Goal: Navigation & Orientation: Find specific page/section

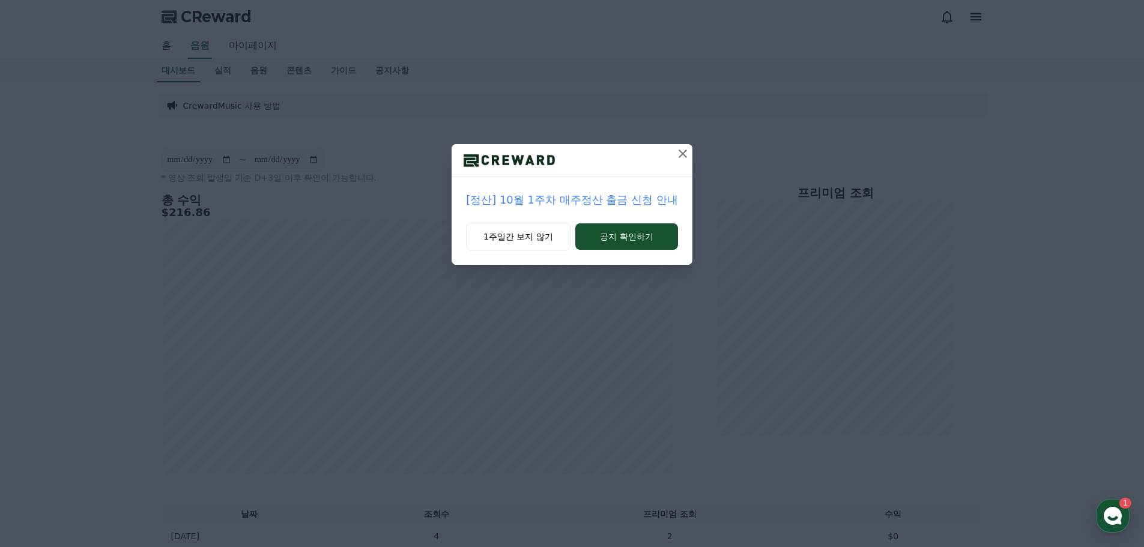
click at [687, 153] on icon at bounding box center [683, 154] width 14 height 14
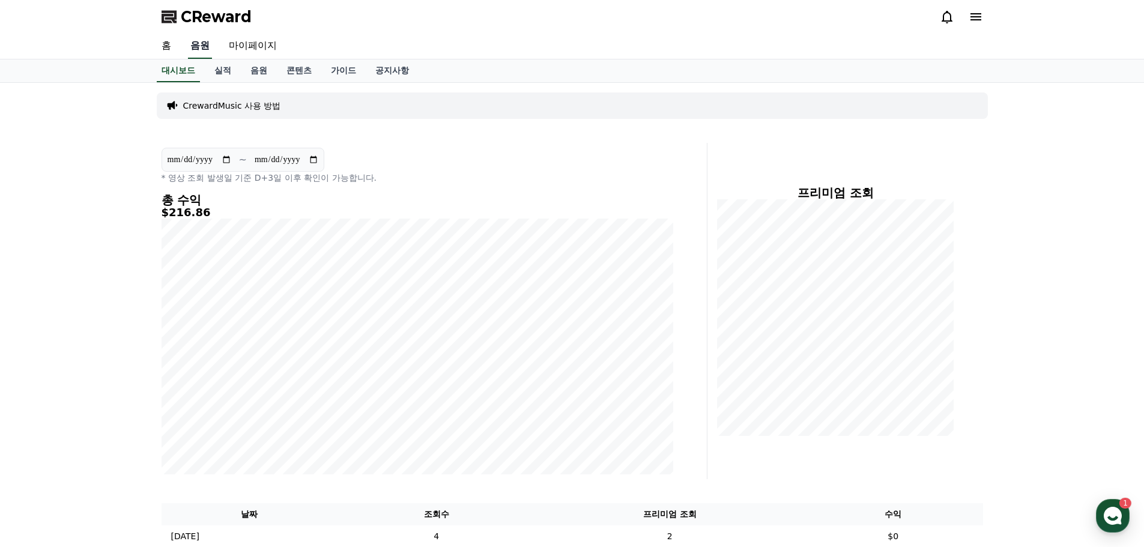
click at [205, 49] on link "음원" at bounding box center [200, 46] width 24 height 25
click at [204, 46] on link "음원" at bounding box center [200, 46] width 24 height 25
click at [168, 47] on link "홈" at bounding box center [166, 46] width 29 height 25
click at [263, 68] on link "음원" at bounding box center [259, 70] width 36 height 23
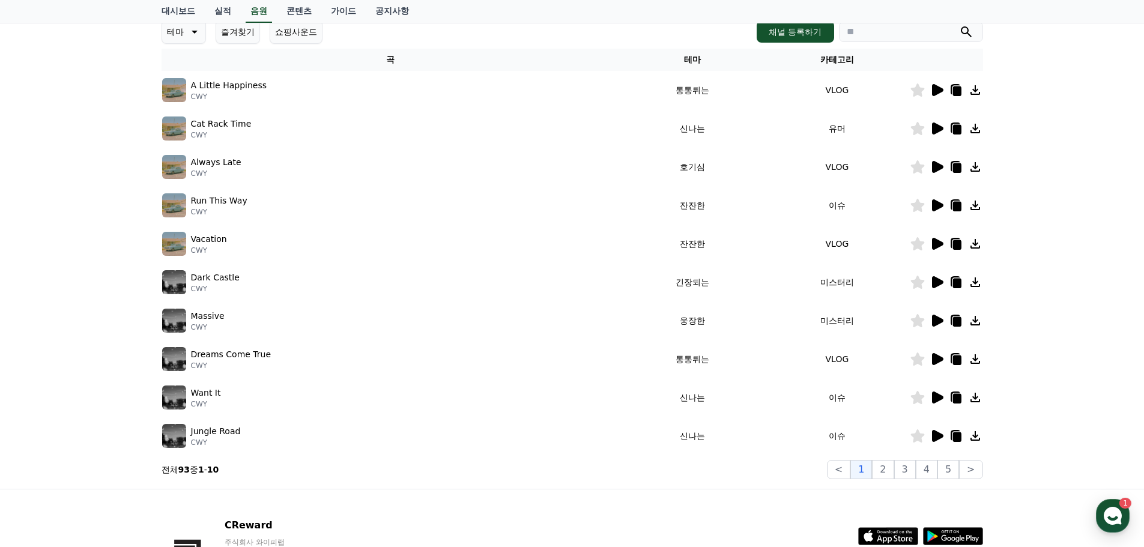
scroll to position [240, 0]
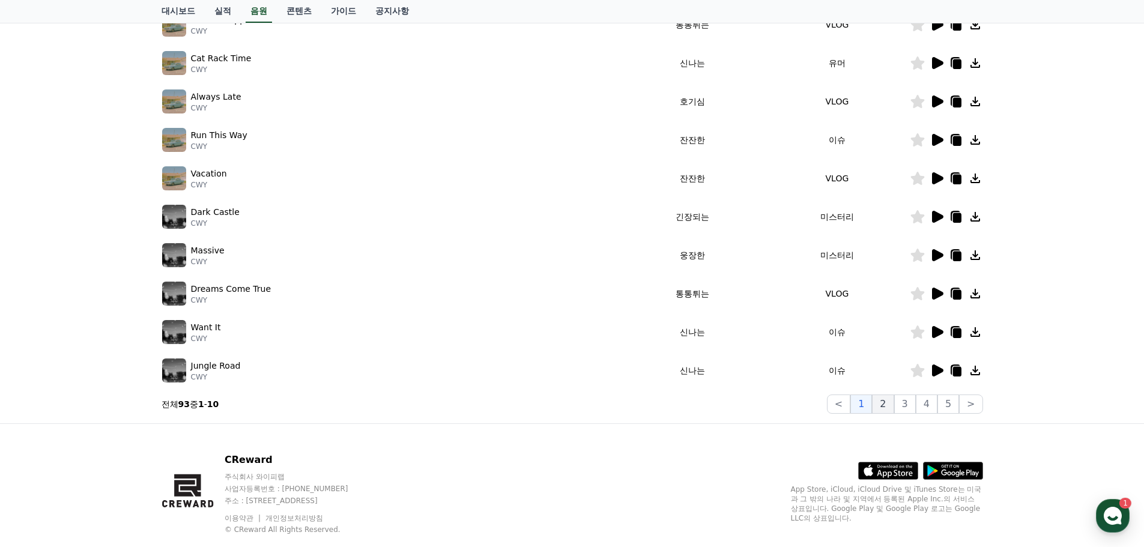
click at [892, 412] on button "2" at bounding box center [883, 404] width 22 height 19
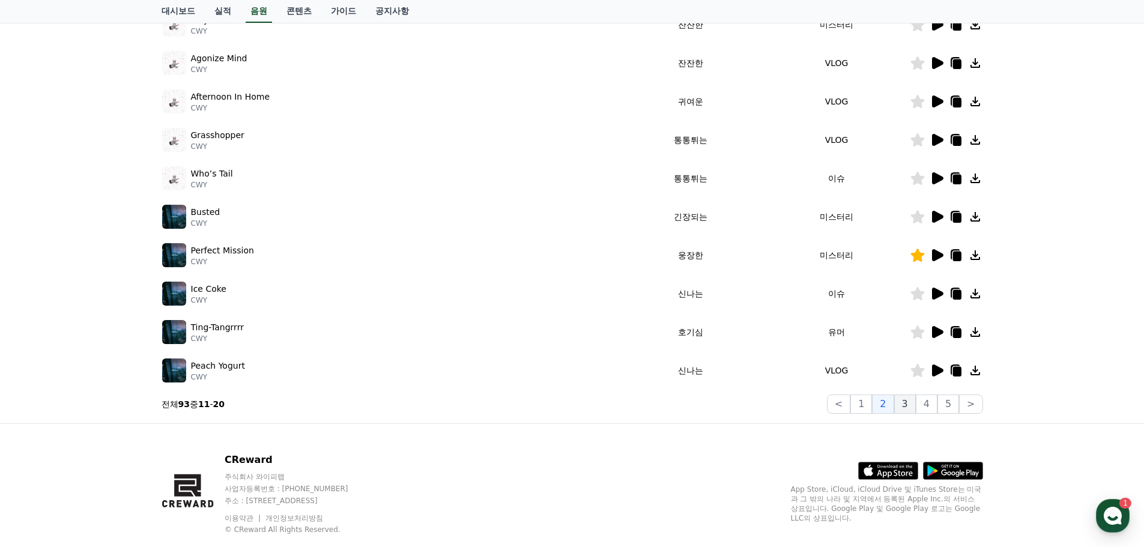
click at [916, 405] on button "3" at bounding box center [906, 404] width 22 height 19
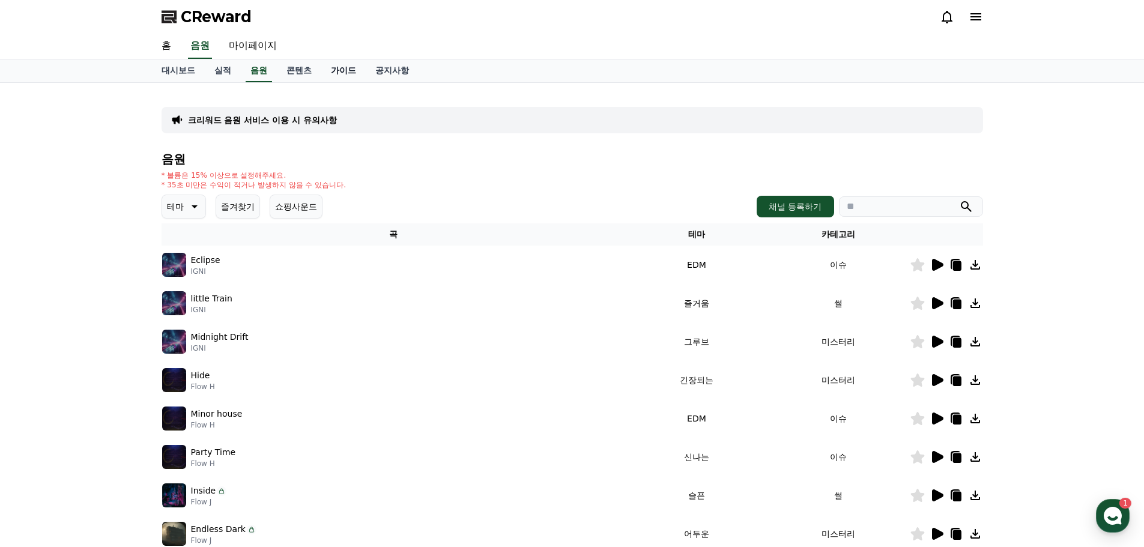
click at [344, 70] on link "가이드" at bounding box center [343, 70] width 44 height 23
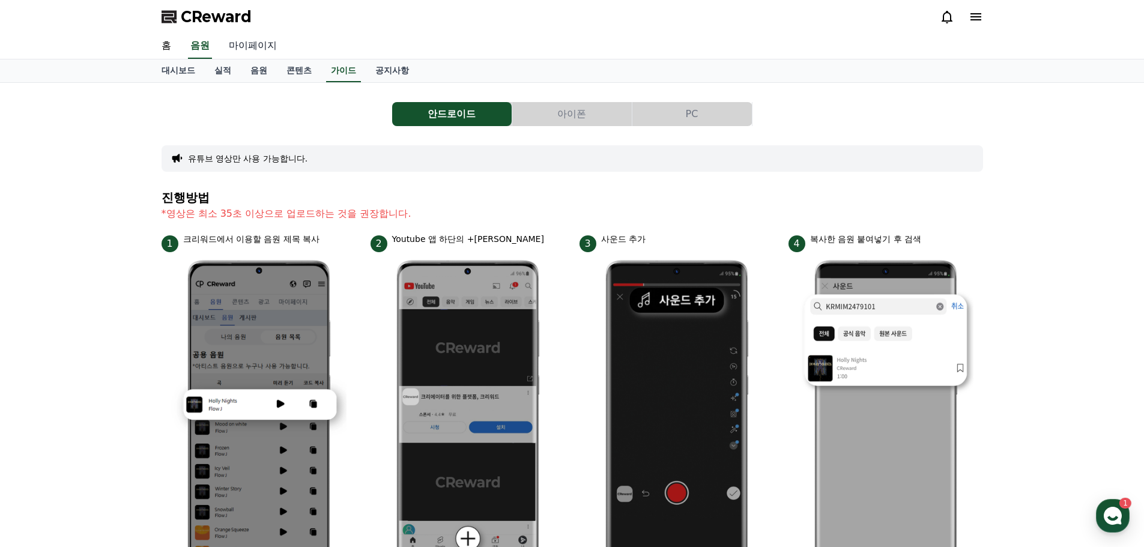
click at [255, 49] on link "마이페이지" at bounding box center [252, 46] width 67 height 25
select select "**********"
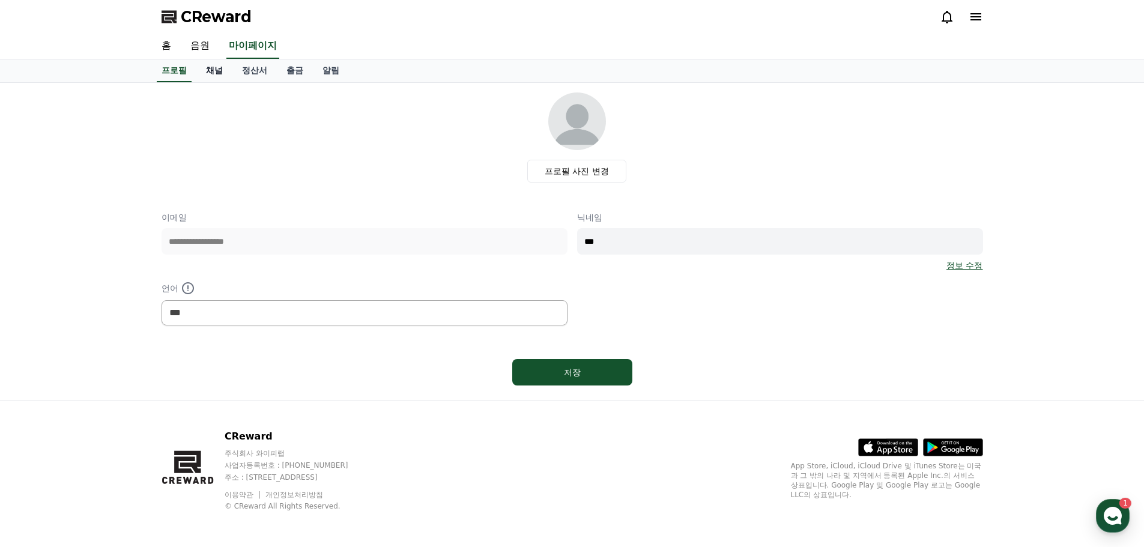
click at [208, 73] on link "채널" at bounding box center [214, 70] width 36 height 23
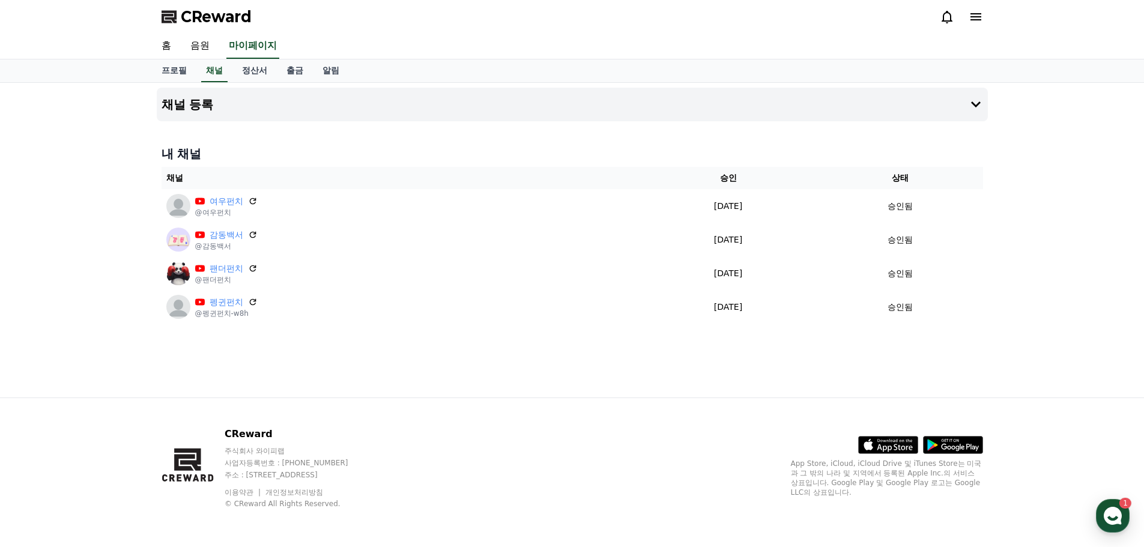
click at [169, 379] on div "채널 등록 내 채널 채널 승인 상태 여우펀치 @여우펀치 [DATE] 09-24 승인됨 감동백서 @감동백서 [DATE] 09-24 승인됨 팬더펀…" at bounding box center [572, 240] width 841 height 315
